Goal: Navigation & Orientation: Find specific page/section

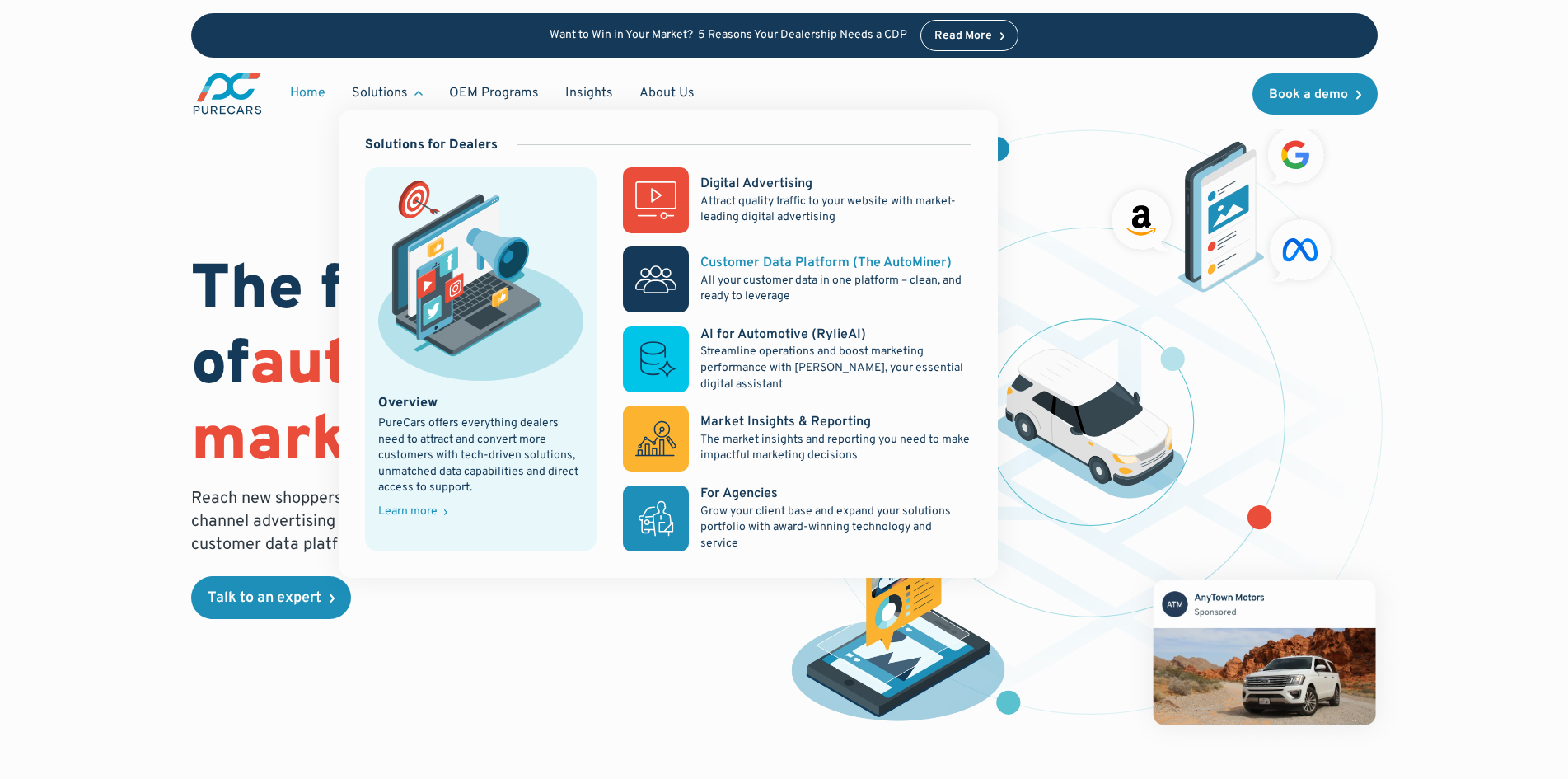
click at [667, 271] on rect at bounding box center [655, 280] width 66 height 66
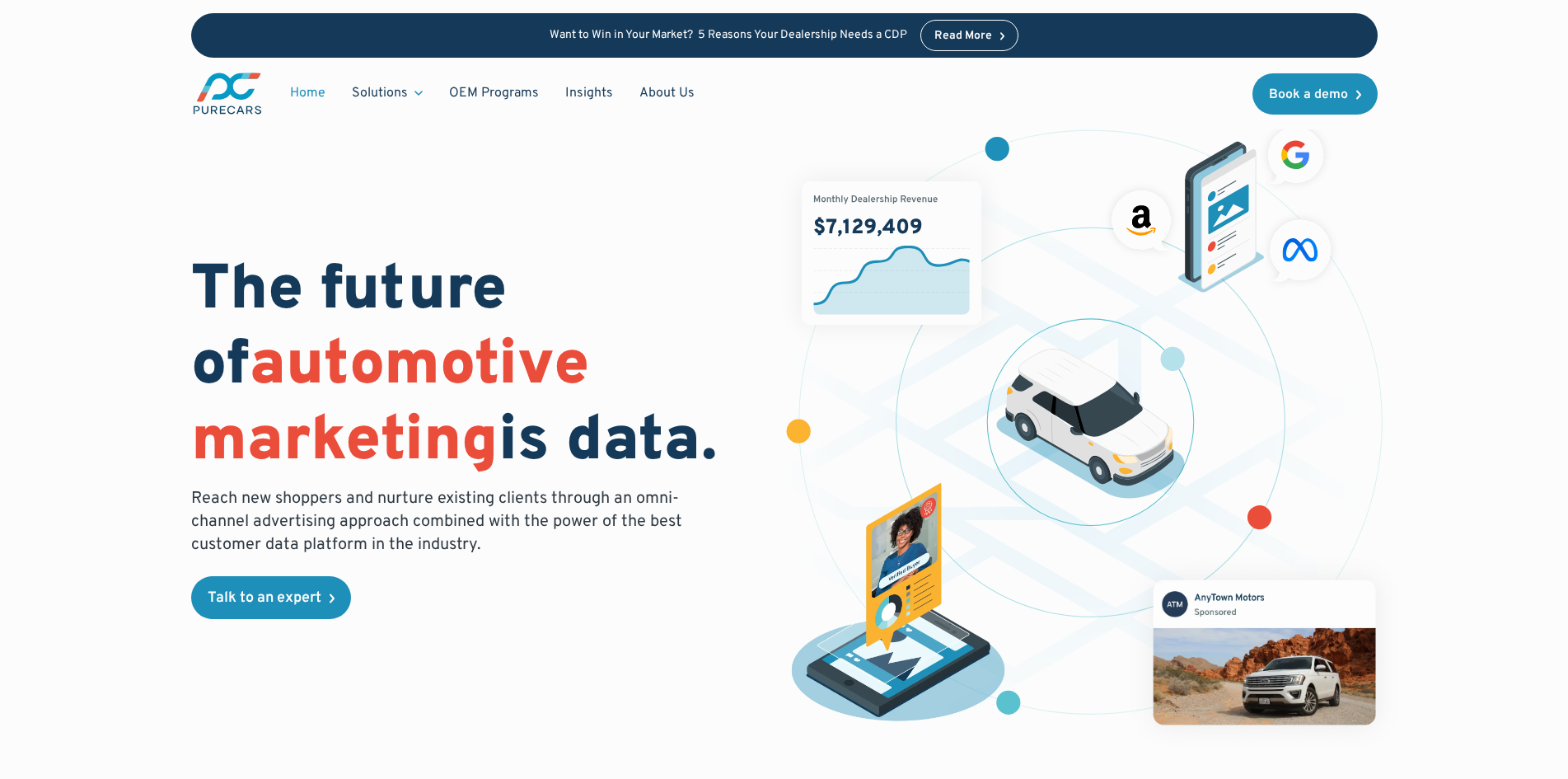
click at [562, 358] on h1 "The future of automotive marketing is data." at bounding box center [477, 367] width 574 height 226
click at [233, 94] on img "main" at bounding box center [227, 94] width 73 height 46
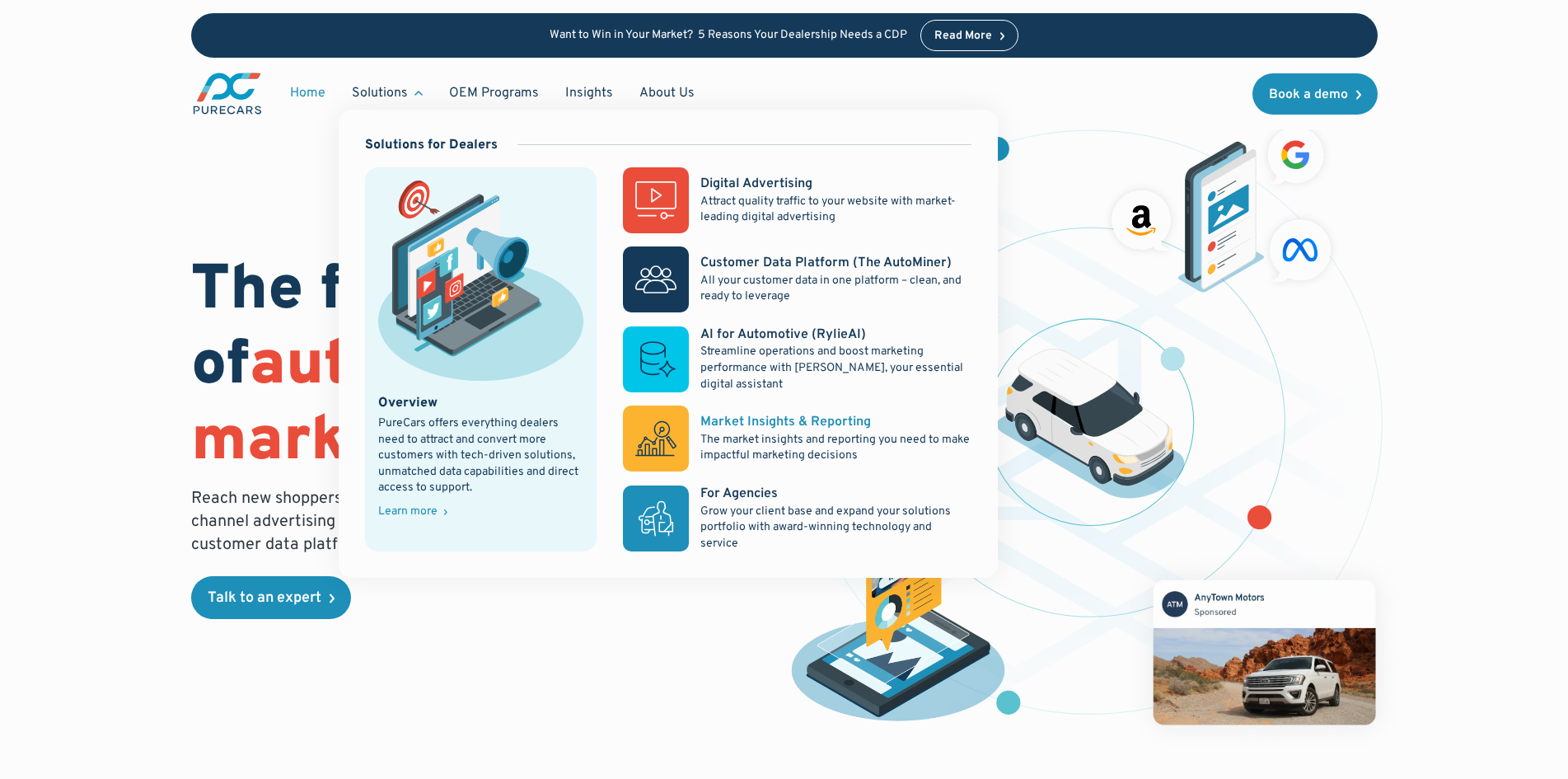
click at [790, 414] on div "Market Insights & Reporting" at bounding box center [784, 422] width 170 height 18
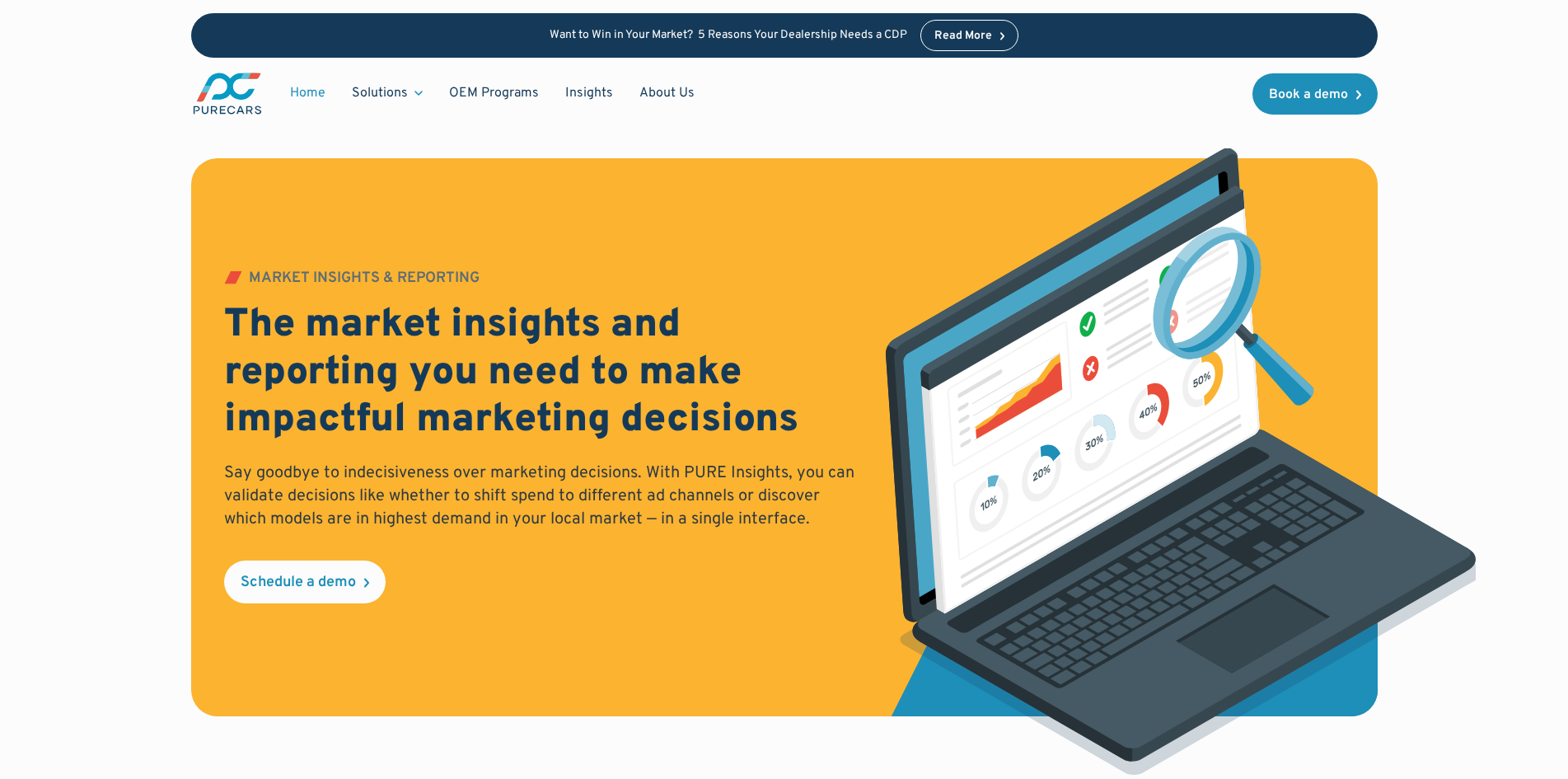
click at [303, 94] on link "Home" at bounding box center [307, 93] width 62 height 31
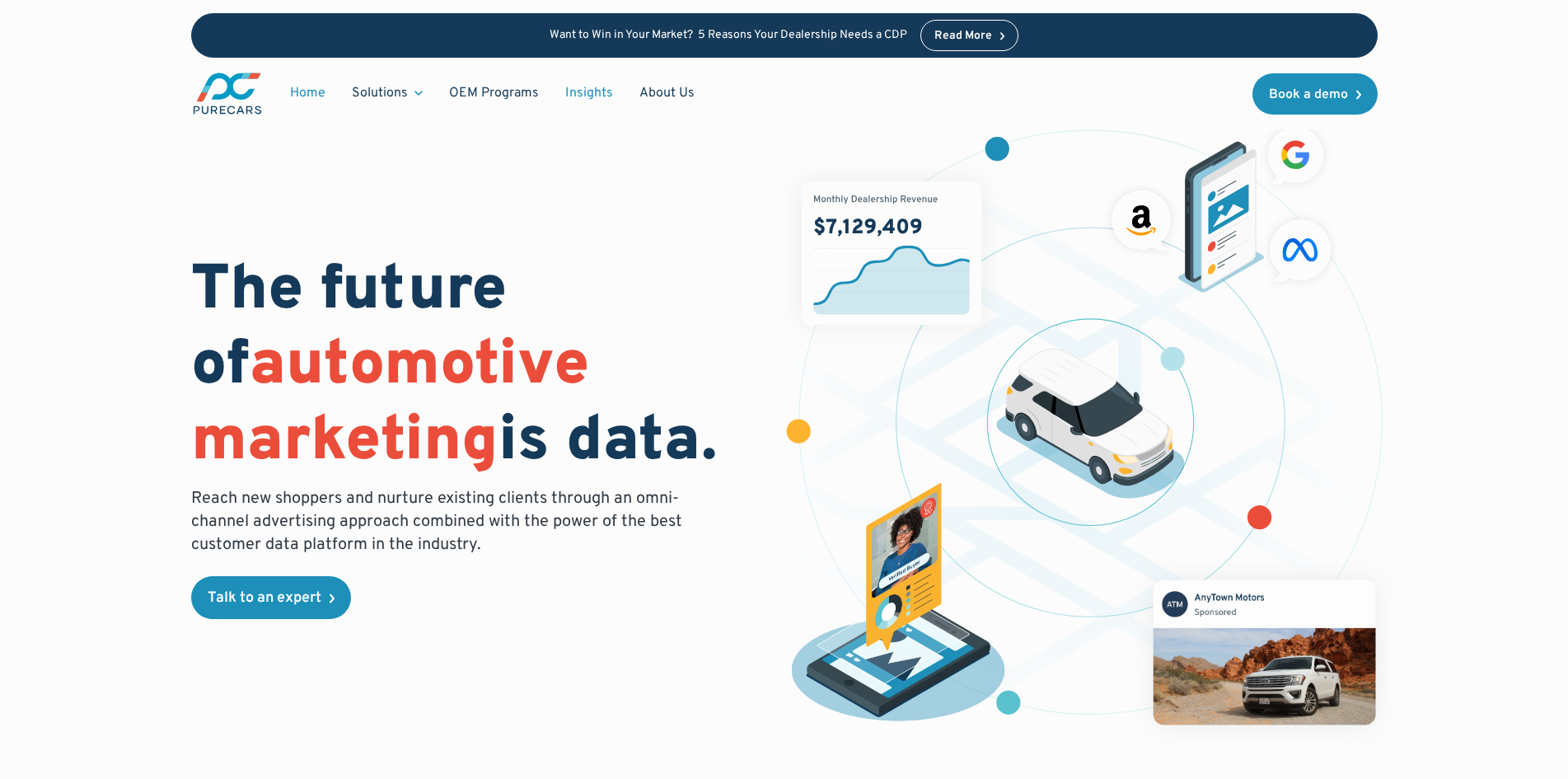
click at [588, 85] on link "Insights" at bounding box center [589, 93] width 75 height 31
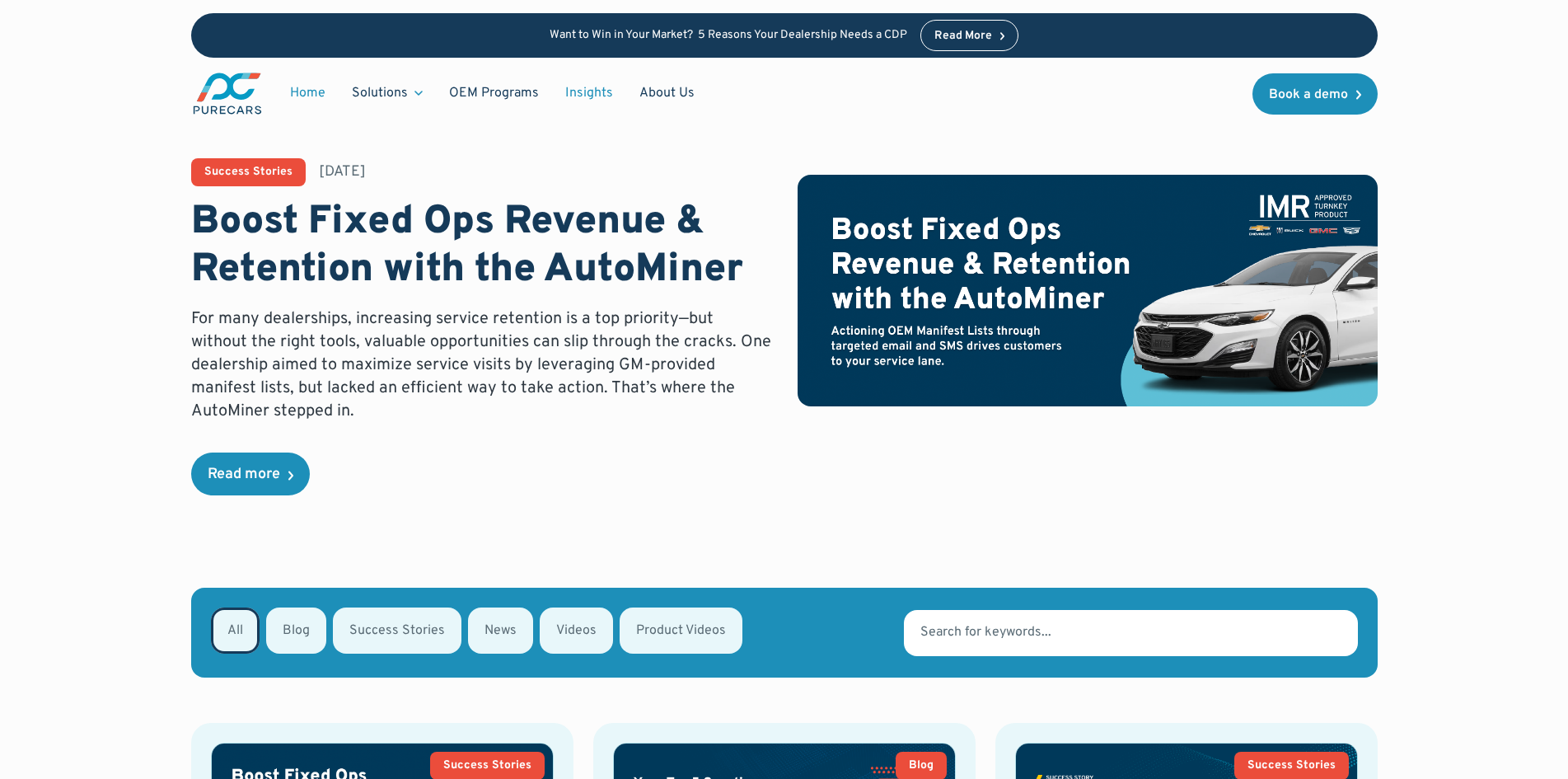
click at [310, 93] on link "Home" at bounding box center [307, 93] width 62 height 31
